Goal: Information Seeking & Learning: Understand process/instructions

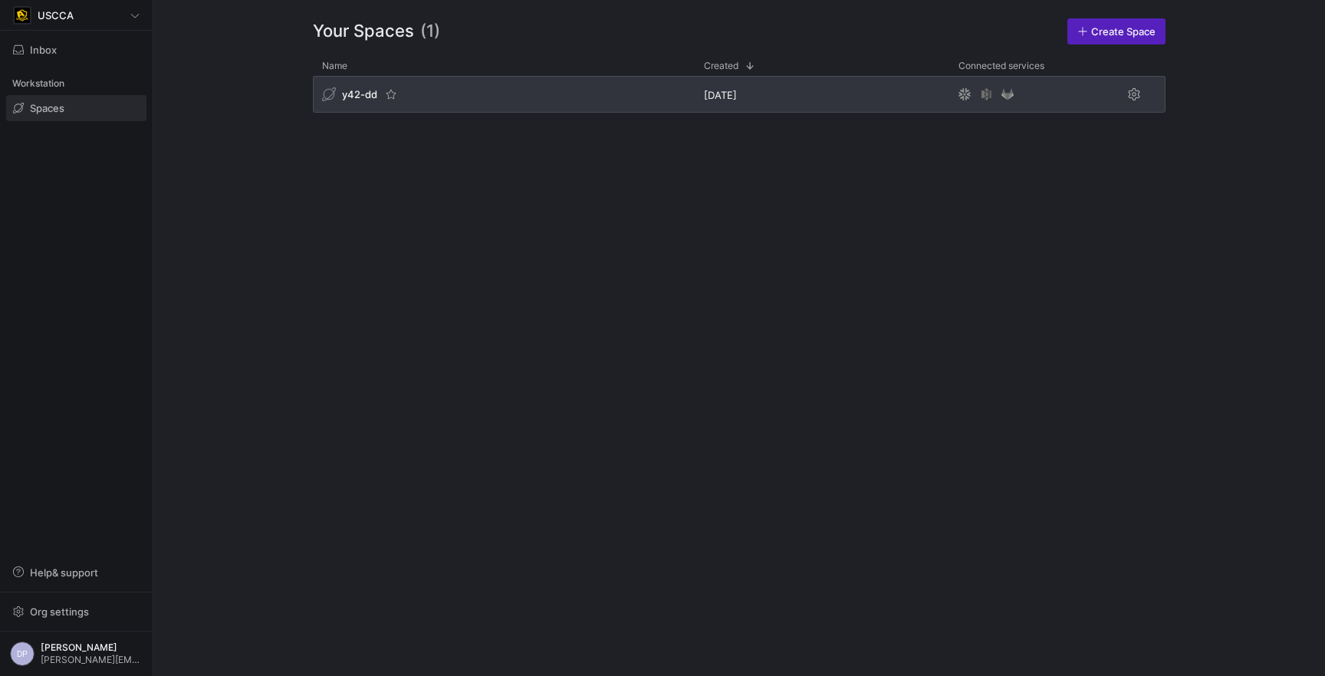
click at [436, 94] on div "y42-dd" at bounding box center [504, 94] width 382 height 37
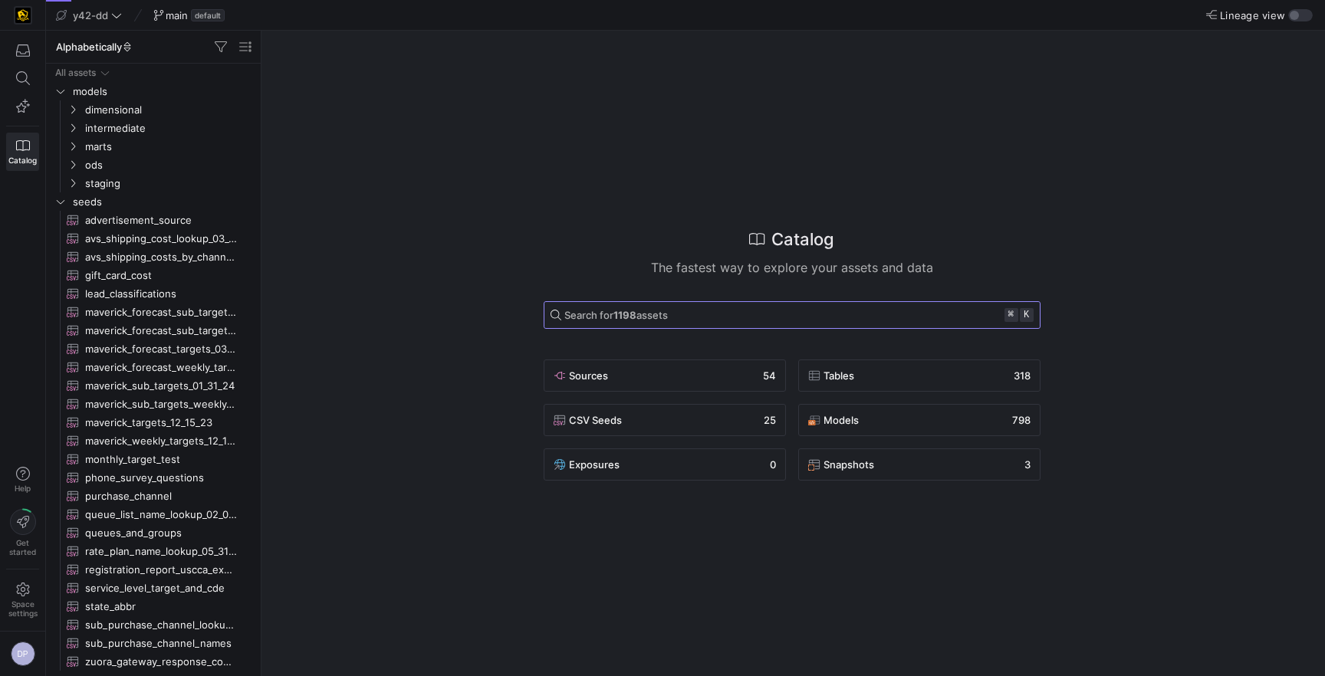
click at [690, 320] on span "Search for 1198 assets ⌘ k" at bounding box center [791, 315] width 483 height 14
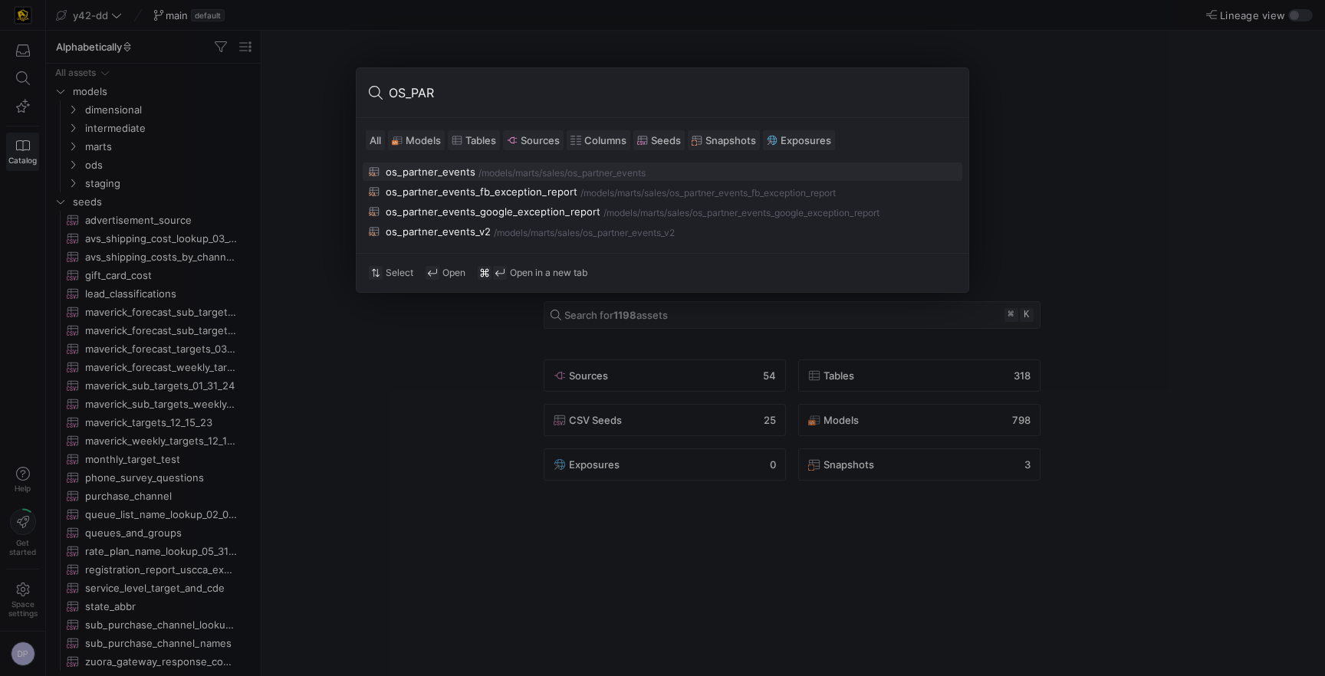
type input "OS_PAR"
click at [435, 173] on div "os_partner_events" at bounding box center [431, 172] width 90 height 12
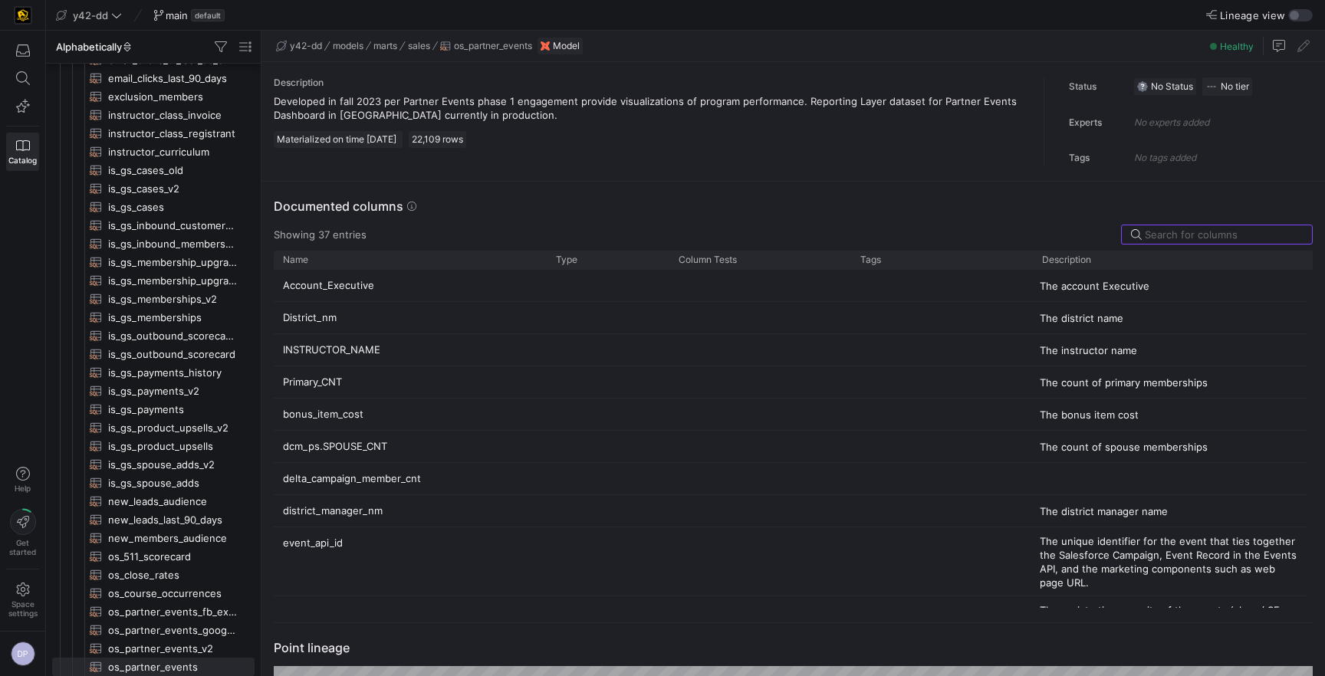
scroll to position [138, 0]
click at [564, 307] on div "Press SPACE to select this row." at bounding box center [608, 317] width 123 height 31
click at [320, 320] on p "District_nm" at bounding box center [410, 318] width 255 height 30
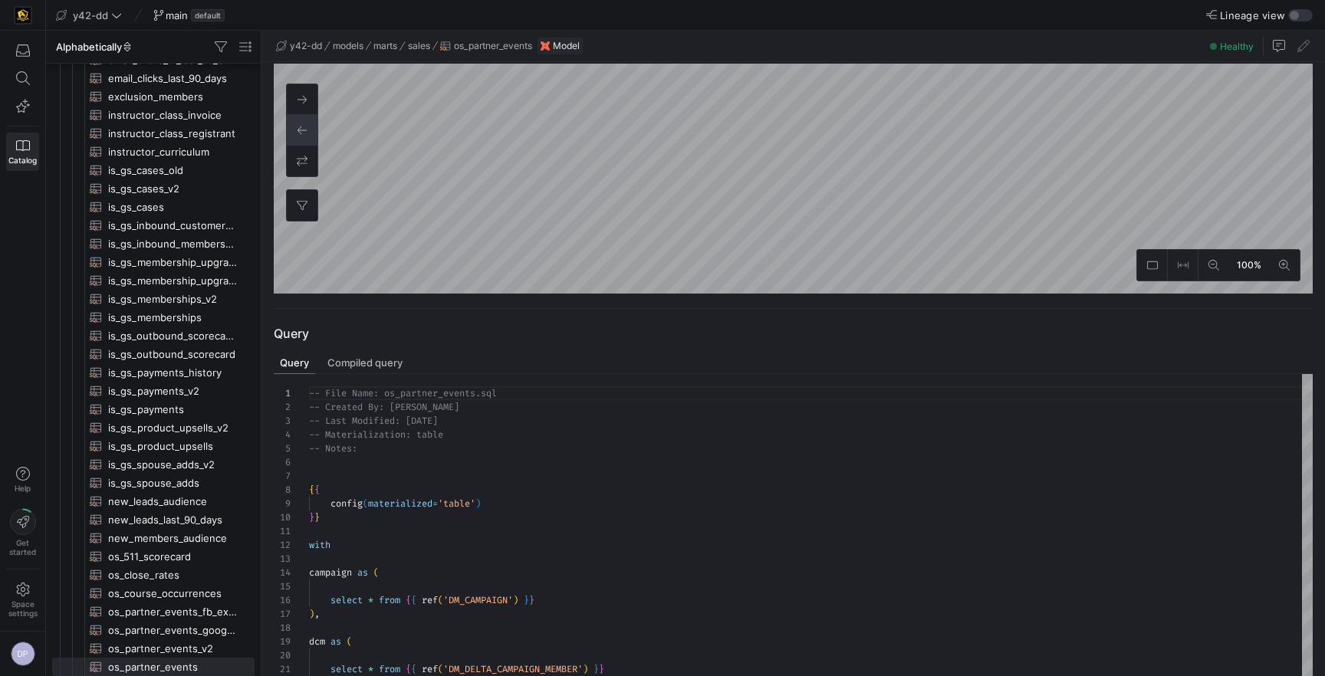
scroll to position [596, 0]
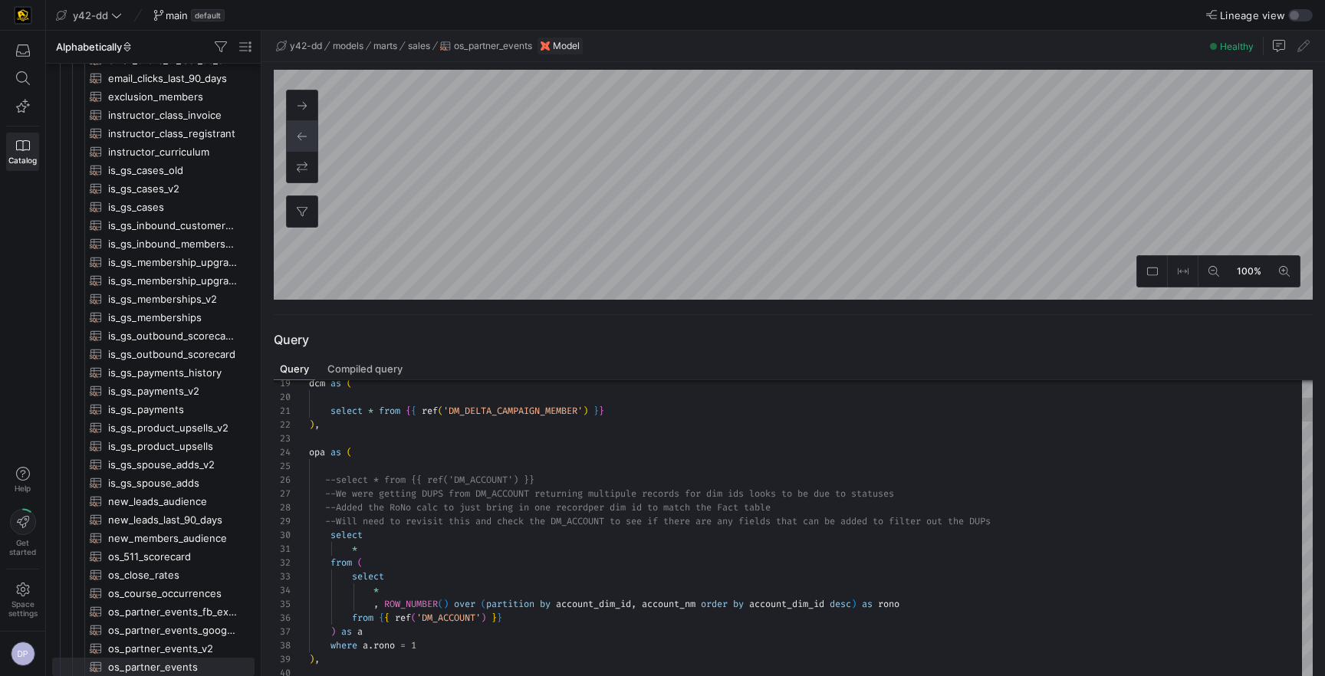
type textarea "select * from {{ ref('DM_DELTA_CAMPAIGN_MEMBER') }} ), opa as ( --select * from…"
type textarea "dis"
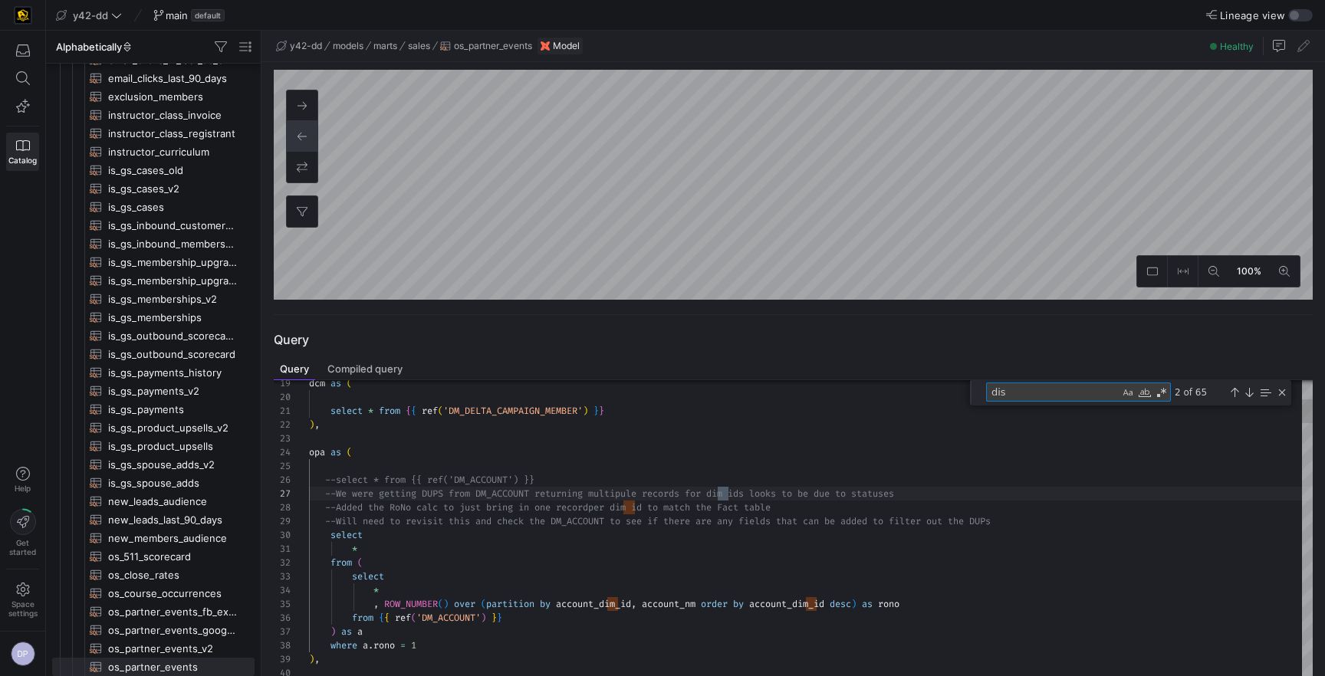
type textarea "dopa as ( select * from {{ ref('DM_OFFICIAL_PARTNER_ACCOUNT_UPSTREAM') }} ), di…"
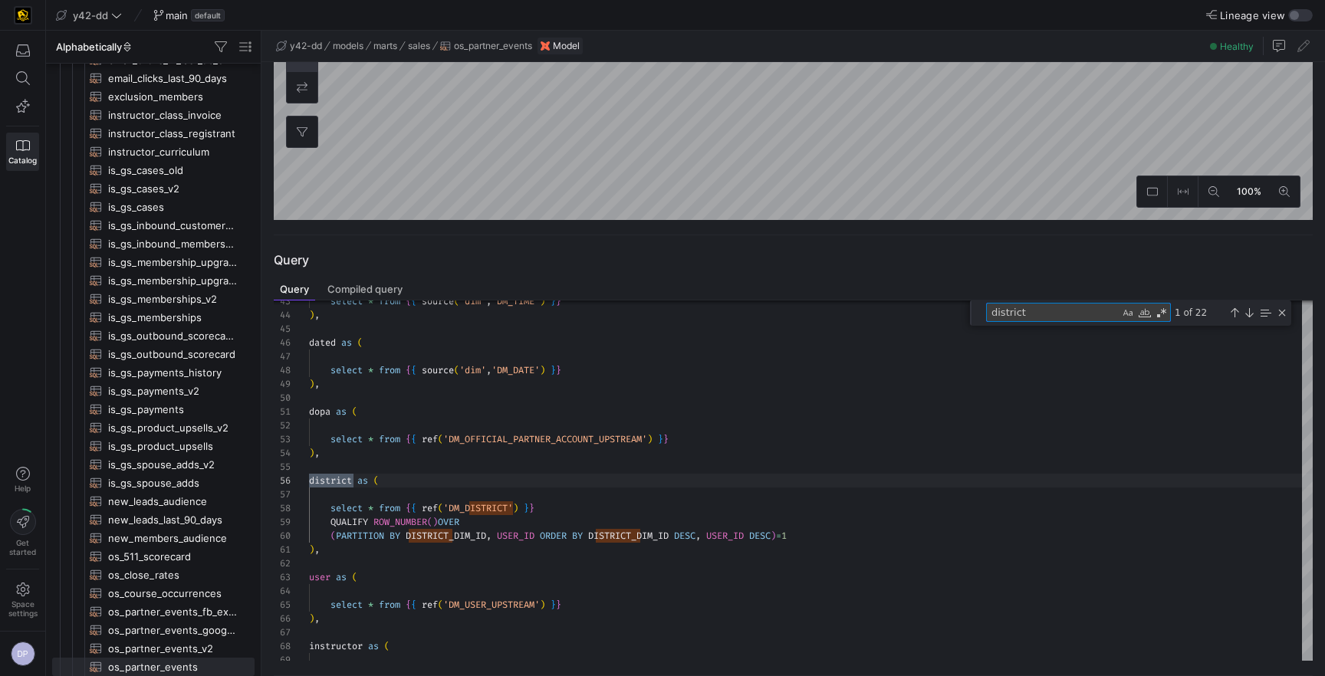
scroll to position [677, 0]
type textarea "district"
click at [869, 545] on div at bounding box center [662, 338] width 1325 height 676
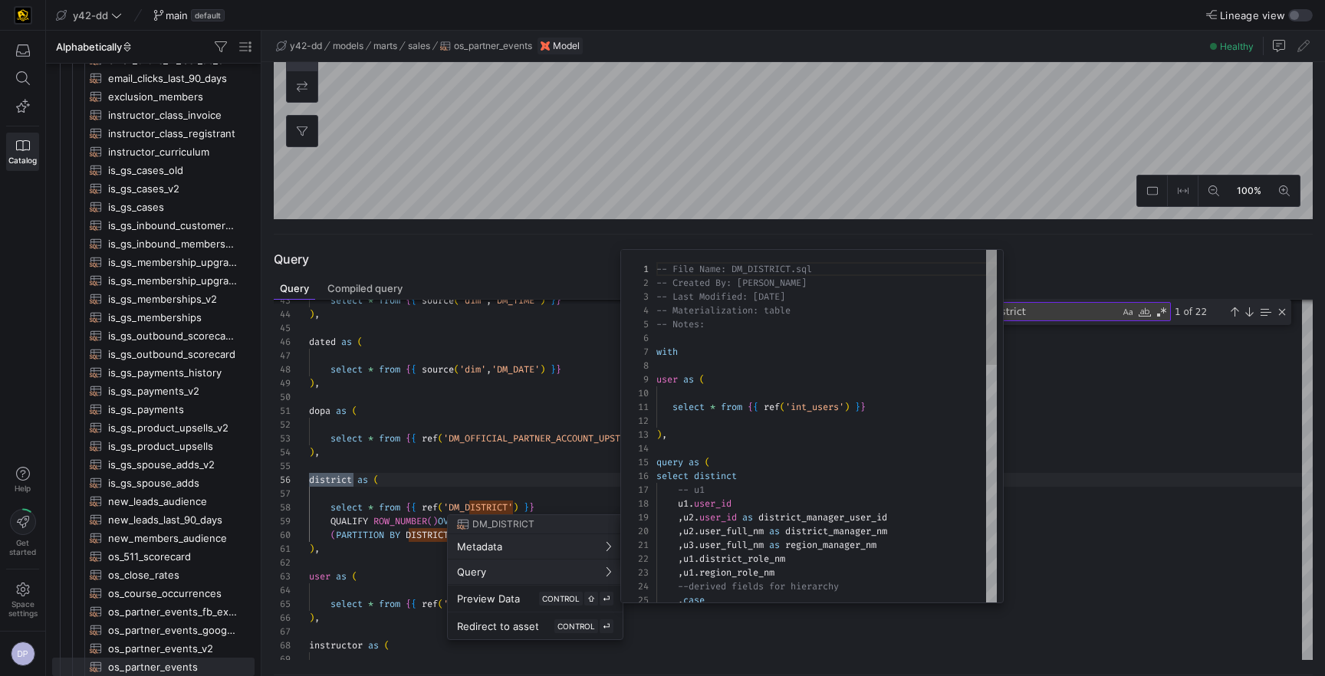
scroll to position [138, 0]
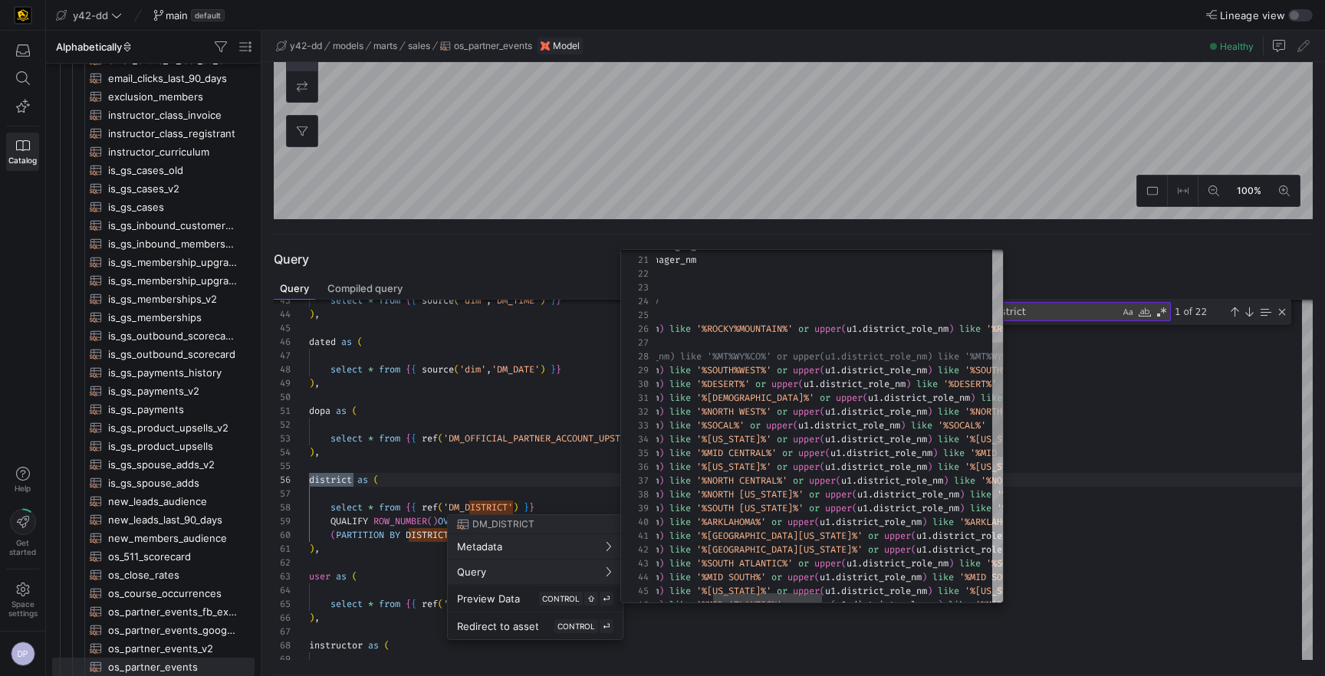
type textarea "T%WY%CO%' then 'Rocky Mountain' -- changed 3/18/2024 -- when upper(u1.user_role…"
click at [951, 379] on div "when upper ( u1 . user_role_nm ) like '%ARKLAHOMA%' or upper ( u1 . district_ro…" at bounding box center [1008, 507] width 1065 height 1084
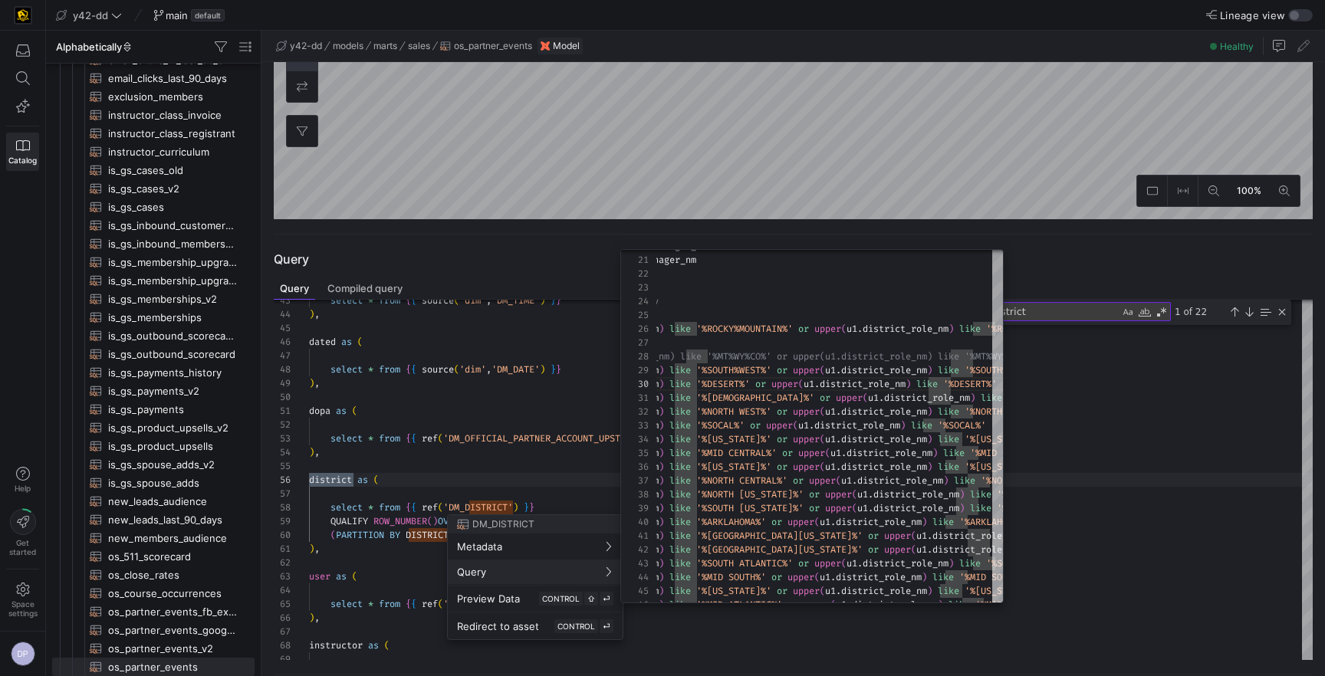
click at [495, 576] on span "Query" at bounding box center [535, 572] width 156 height 12
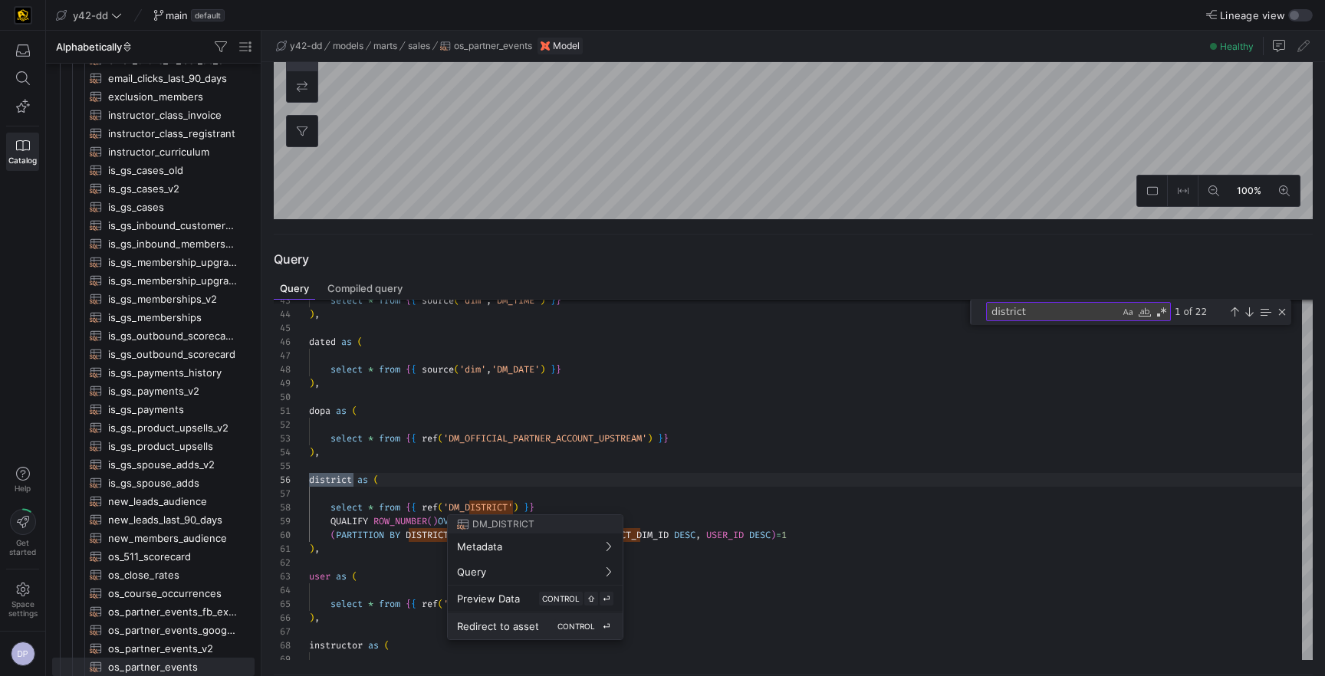
click at [499, 629] on span "Redirect to asset" at bounding box center [498, 626] width 82 height 12
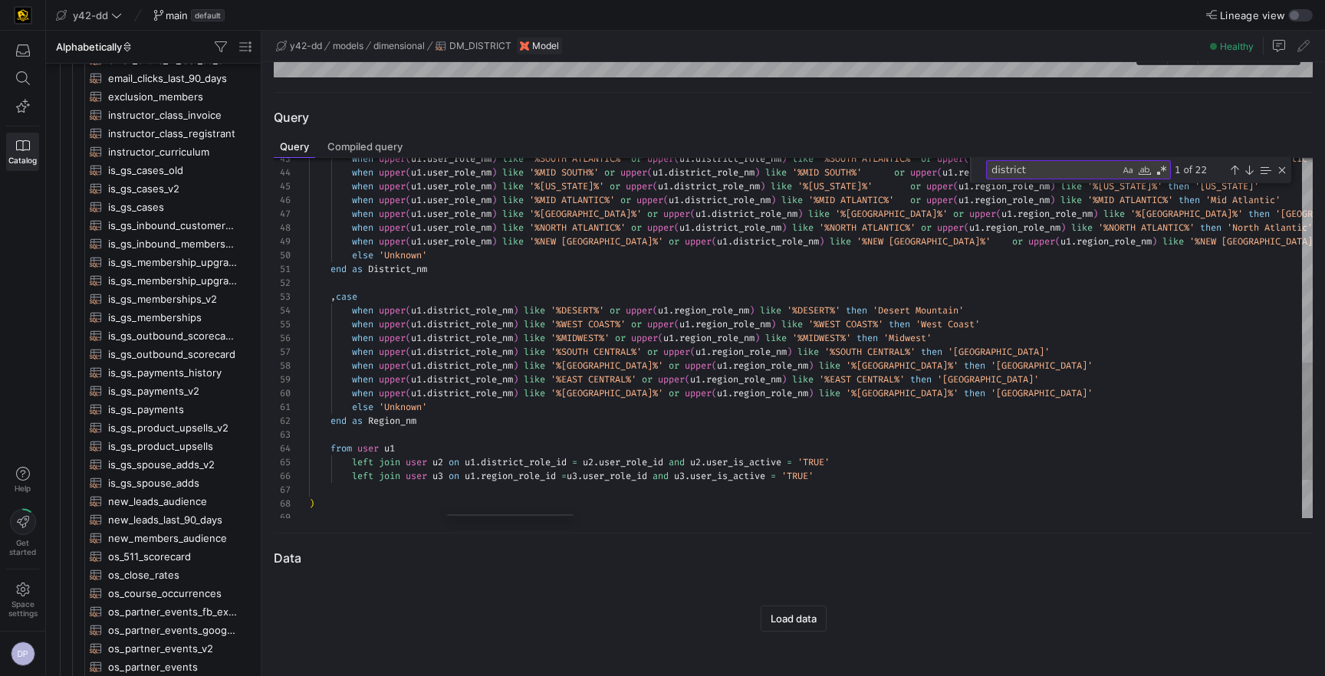
scroll to position [393, 0]
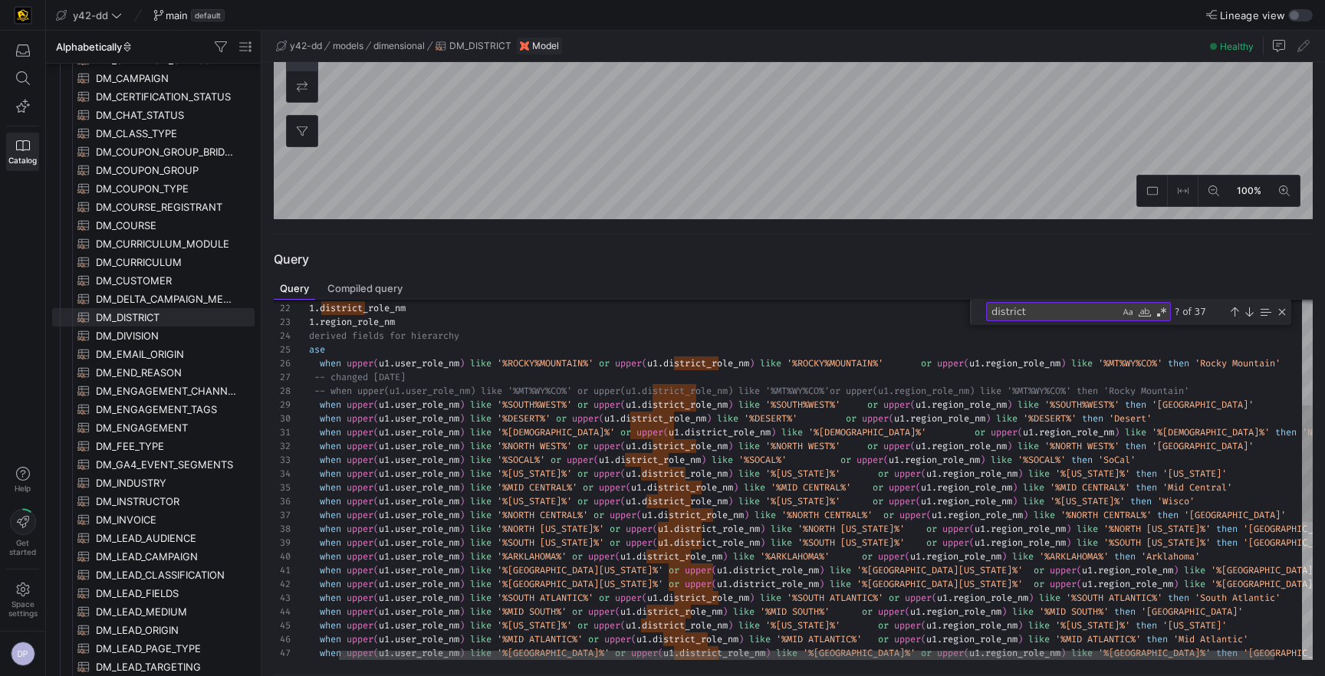
type textarea ",u3.user_full_nm as region_manager_nm ,u1.district_role_nm ,u1.region_role_nm -…"
click at [837, 328] on div "when upper ( u1 . user_role_nm ) like '%MID ATLANTIC%' or upper ( u1 . district…" at bounding box center [809, 528] width 1065 height 1109
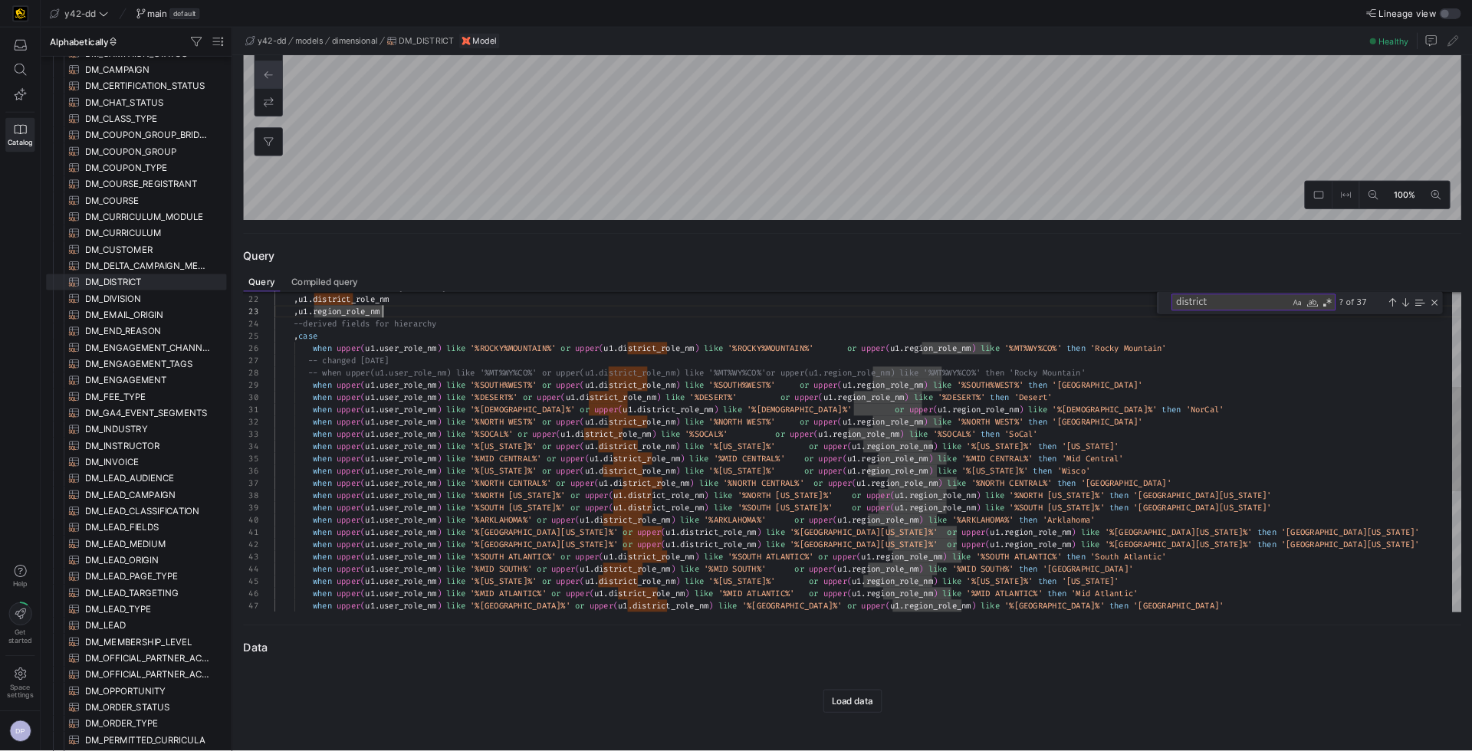
scroll to position [28, 120]
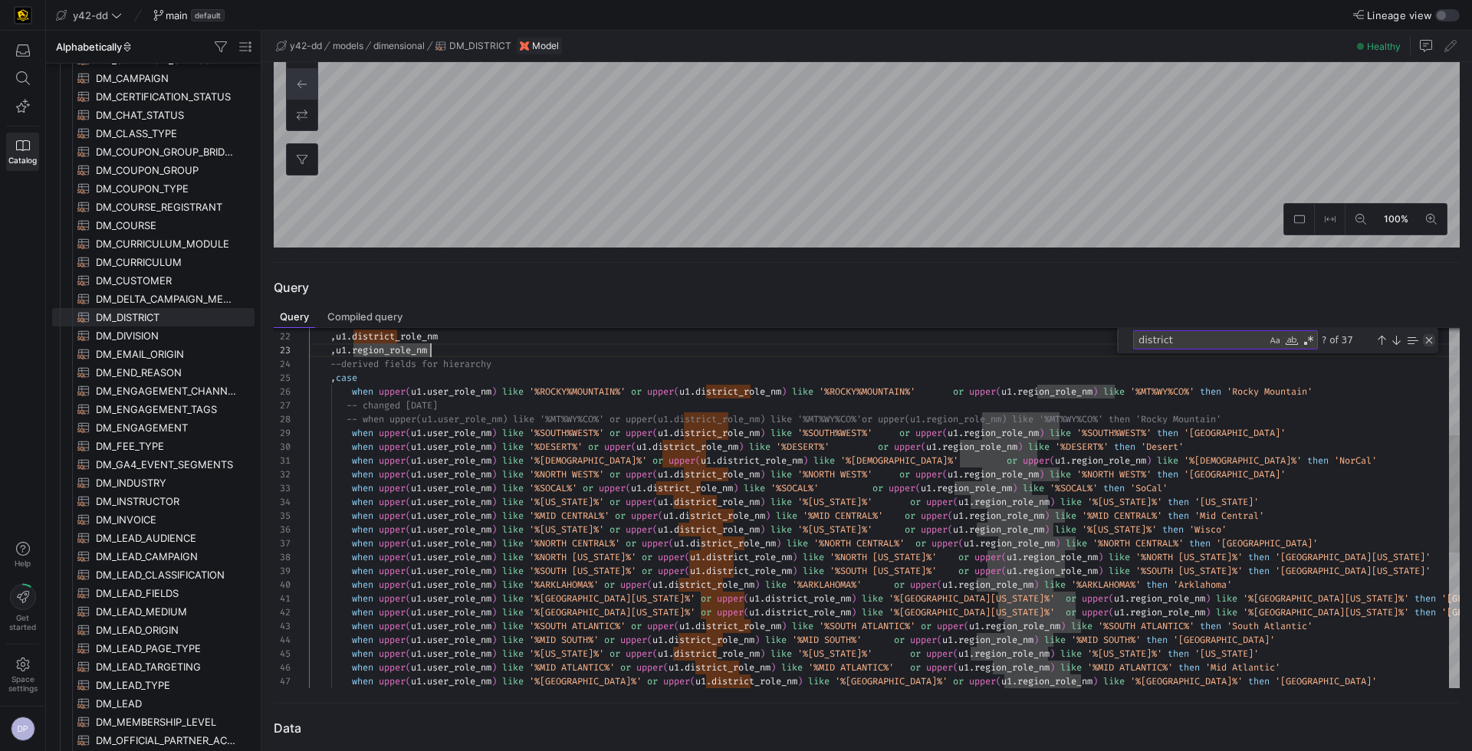
click at [1324, 336] on div "Close (Escape)" at bounding box center [1429, 340] width 12 height 12
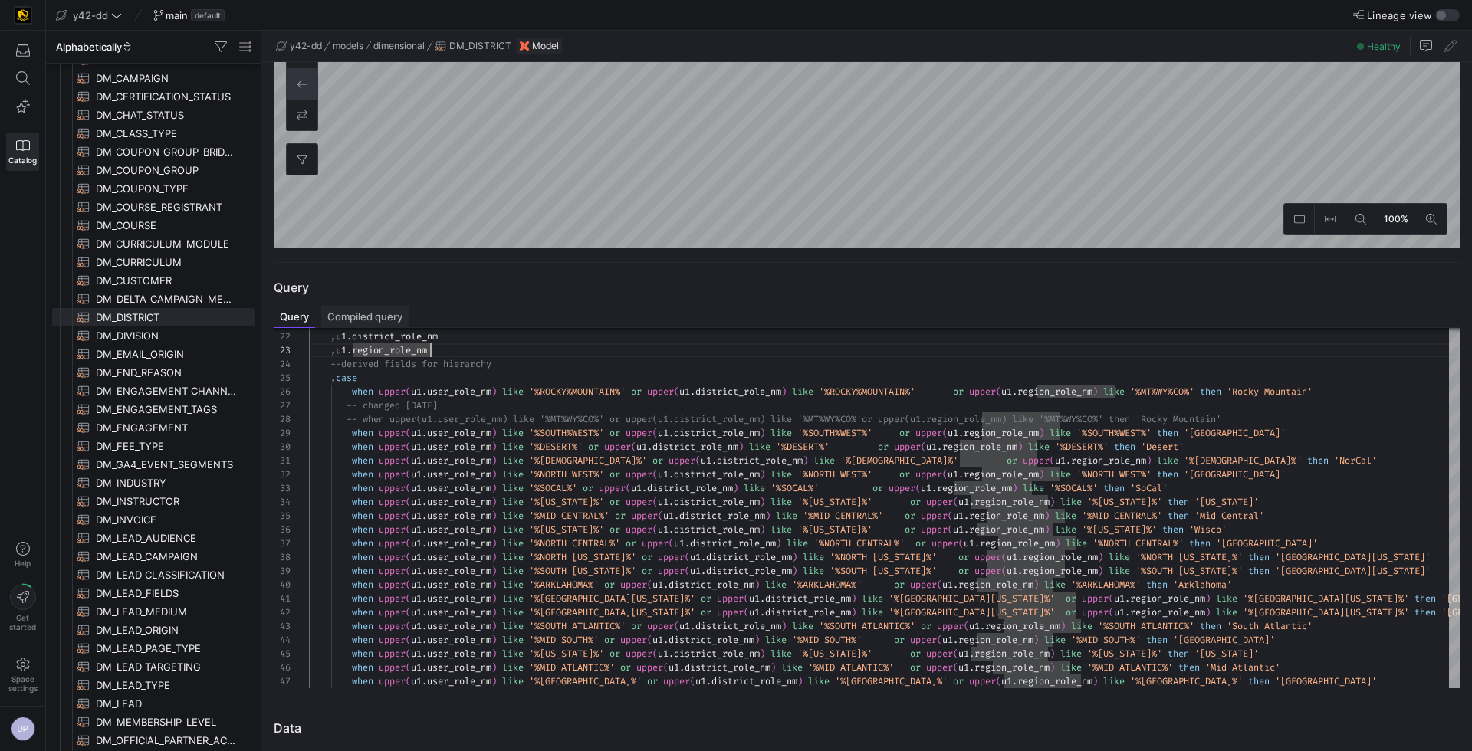
click at [391, 314] on span "Compiled query" at bounding box center [364, 317] width 75 height 10
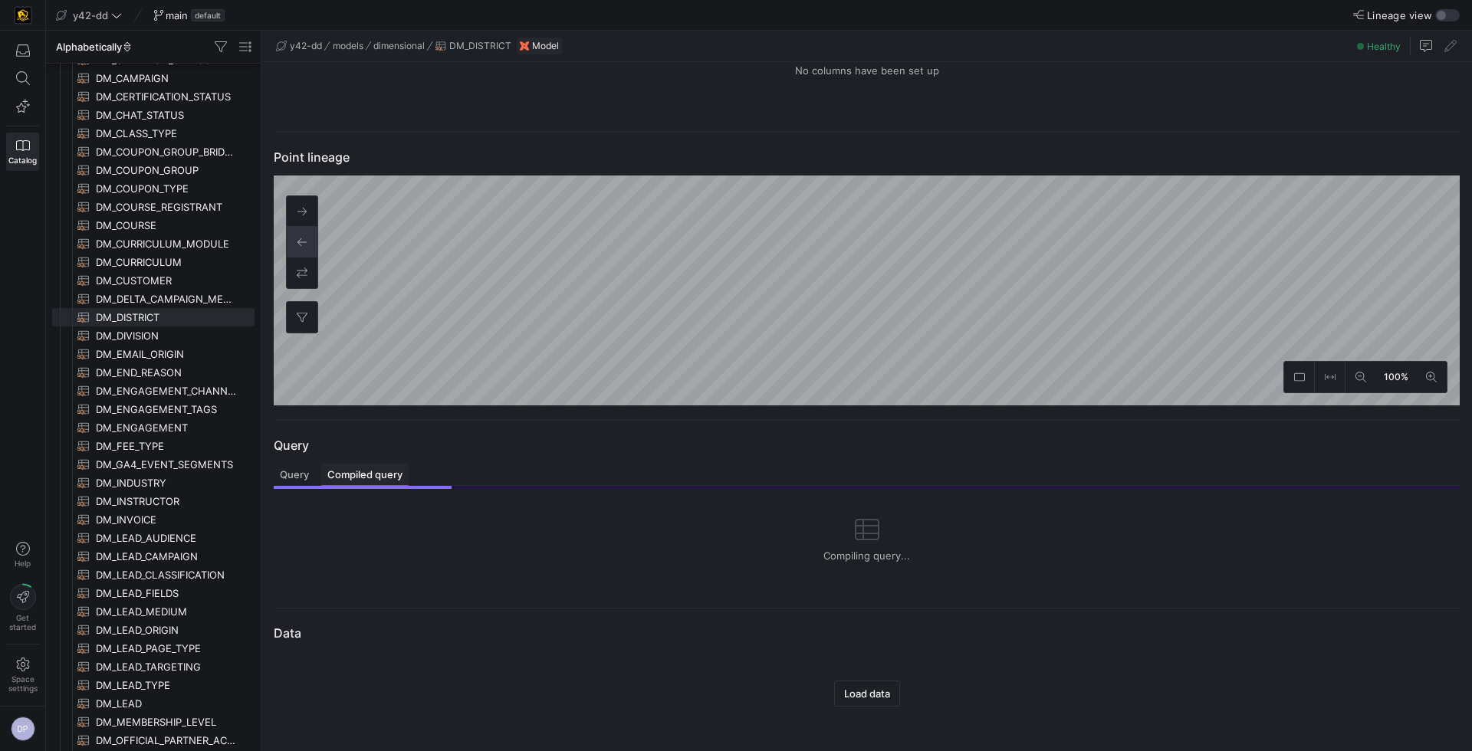
scroll to position [206, 0]
click at [302, 478] on span "Query" at bounding box center [294, 476] width 29 height 10
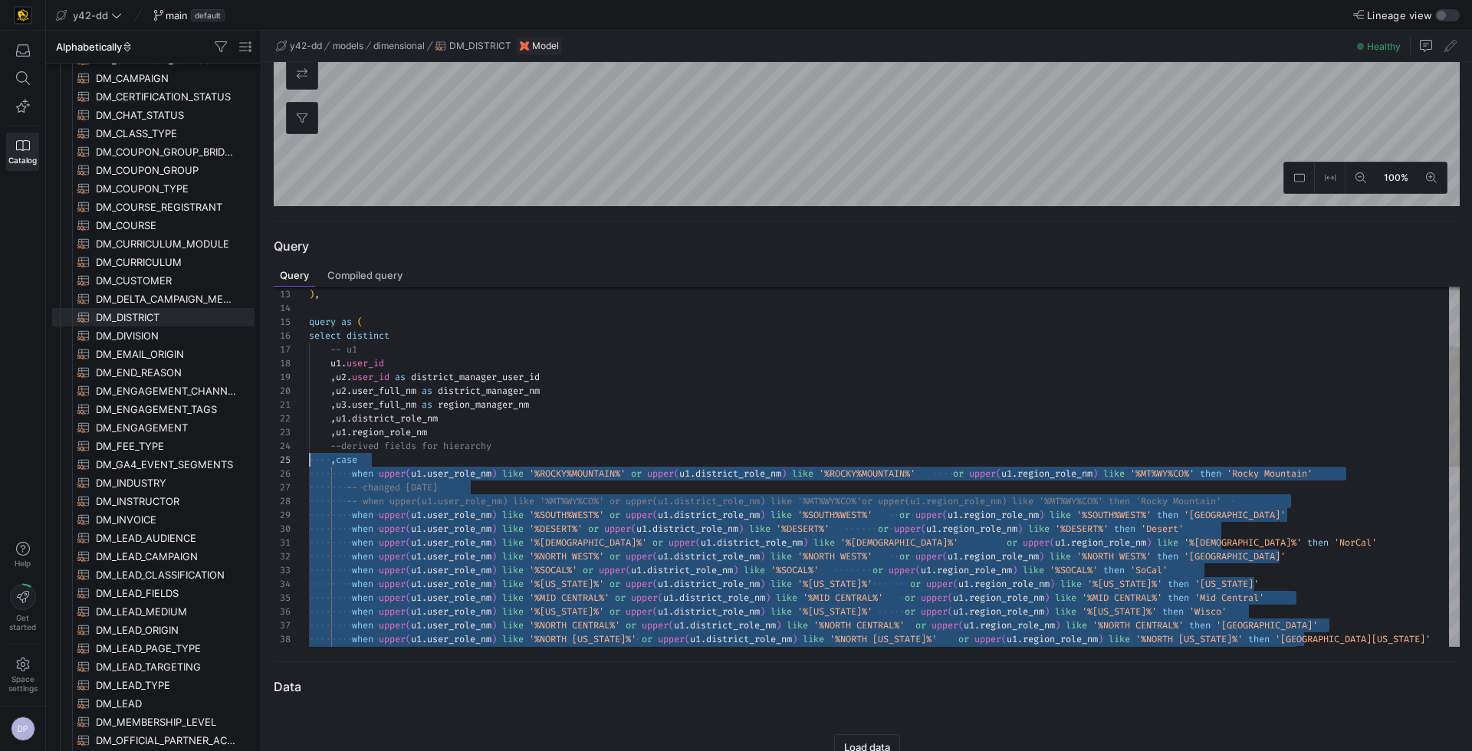
scroll to position [69, 0]
drag, startPoint x: 434, startPoint y: 641, endPoint x: 301, endPoint y: 467, distance: 218.8
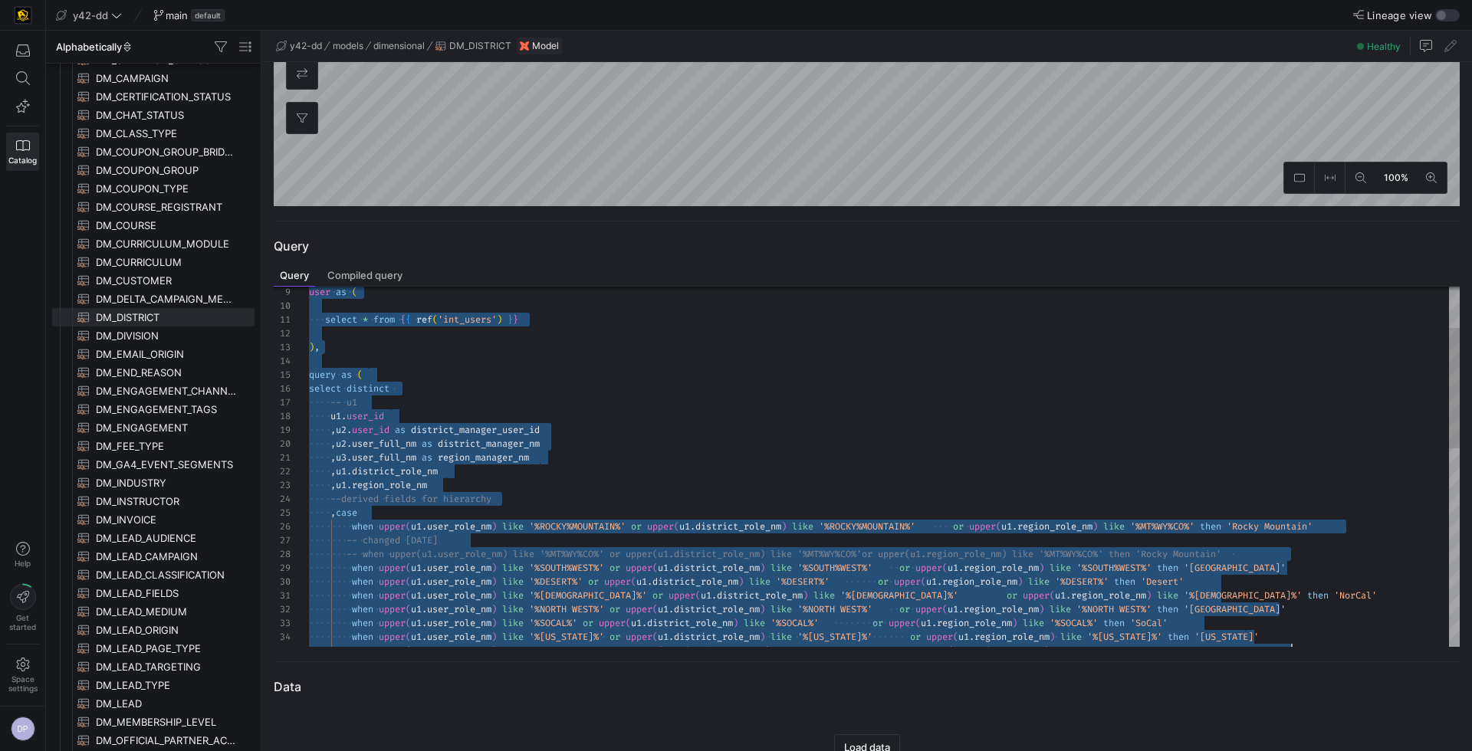
scroll to position [82, 722]
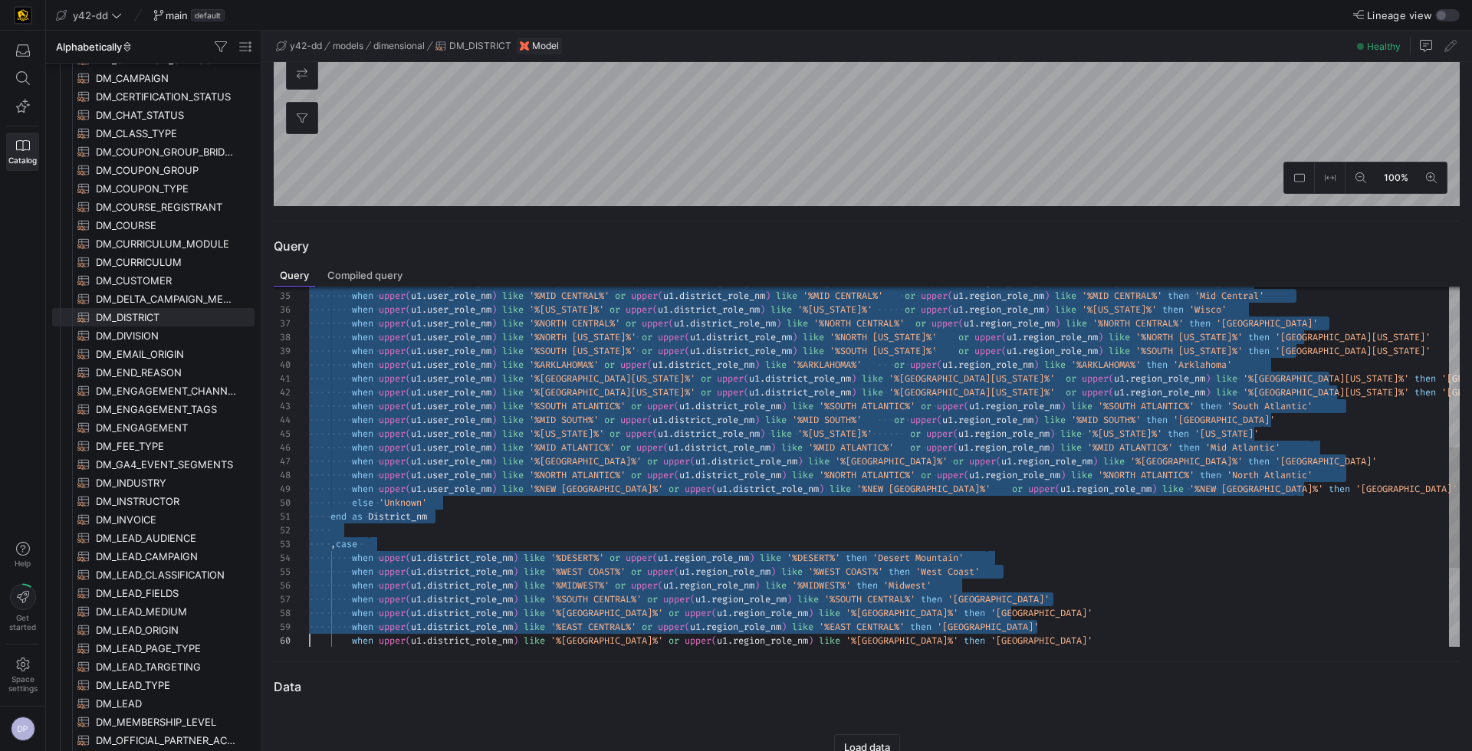
type textarea "-- File Name: DM_DISTRICT.sql -- Created By: Robert Hambley -- Last Modified: 2…"
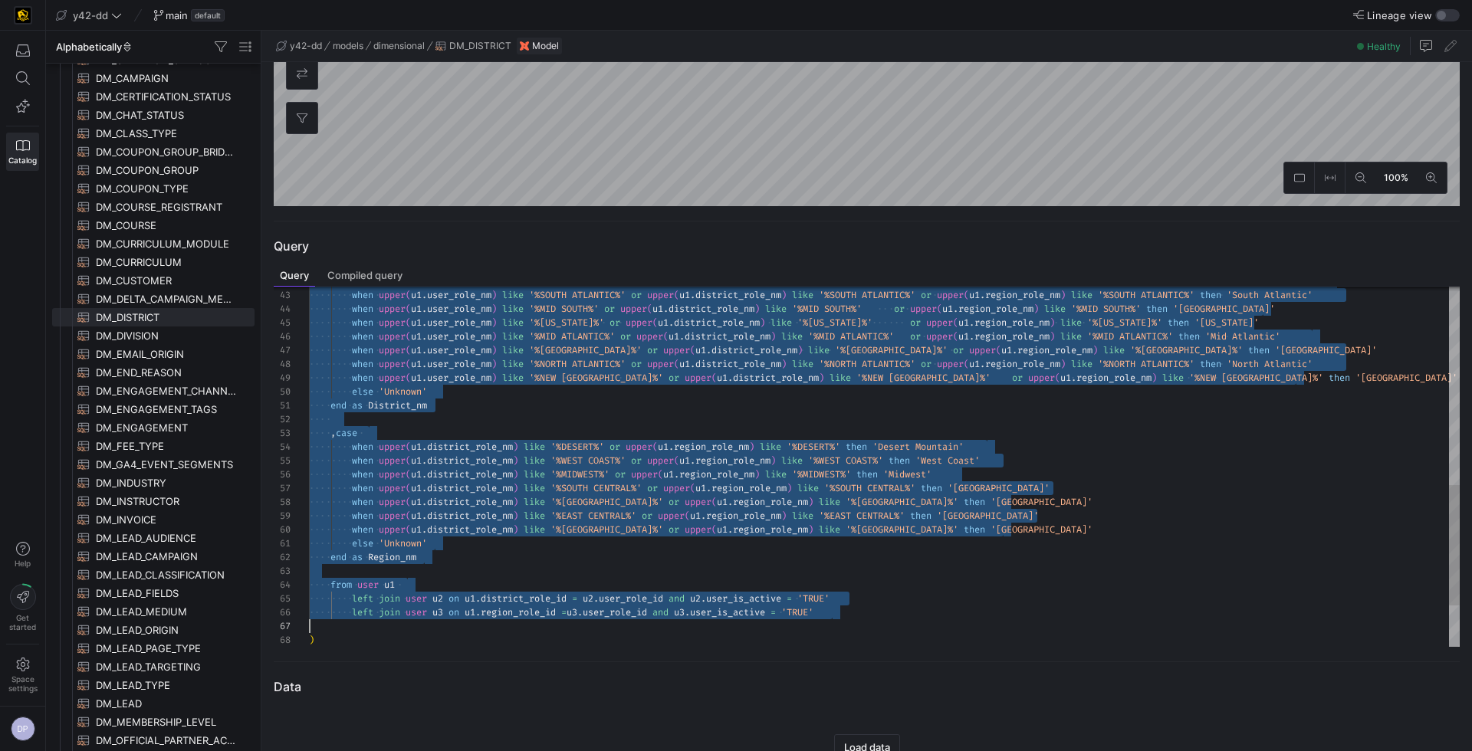
scroll to position [82, 5]
drag, startPoint x: 309, startPoint y: 389, endPoint x: 318, endPoint y: 641, distance: 252.4
